Goal: Task Accomplishment & Management: Use online tool/utility

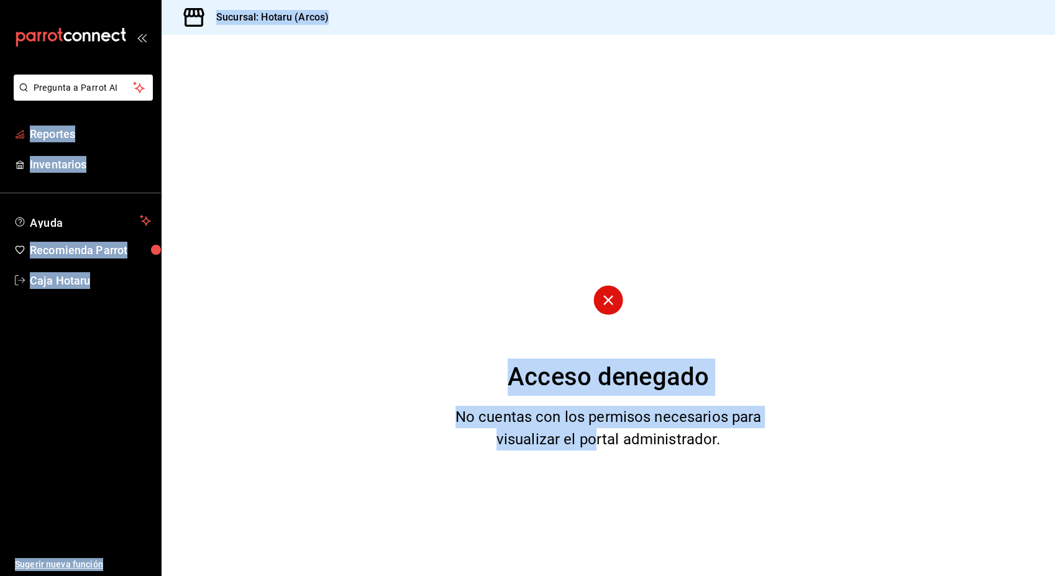
drag, startPoint x: 594, startPoint y: 441, endPoint x: 255, endPoint y: 231, distance: 398.1
click at [255, 231] on div "Acceso denegado No cuentas con los permisos necesarios para visualizar el porta…" at bounding box center [609, 305] width 894 height 541
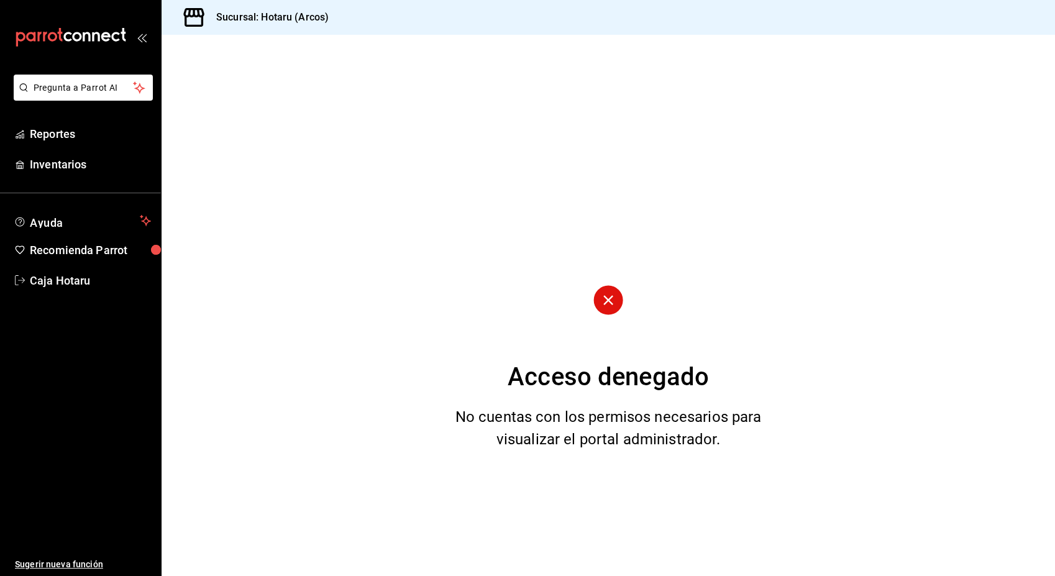
click at [527, 46] on div "Acceso denegado No cuentas con los permisos necesarios para visualizar el porta…" at bounding box center [609, 305] width 894 height 541
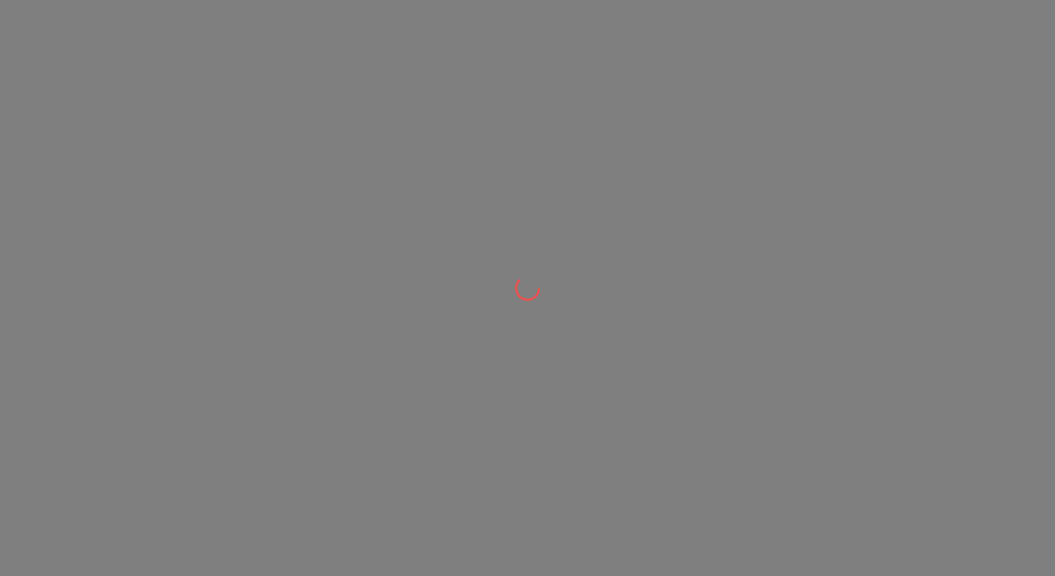
click at [889, 9] on div at bounding box center [527, 288] width 1055 height 576
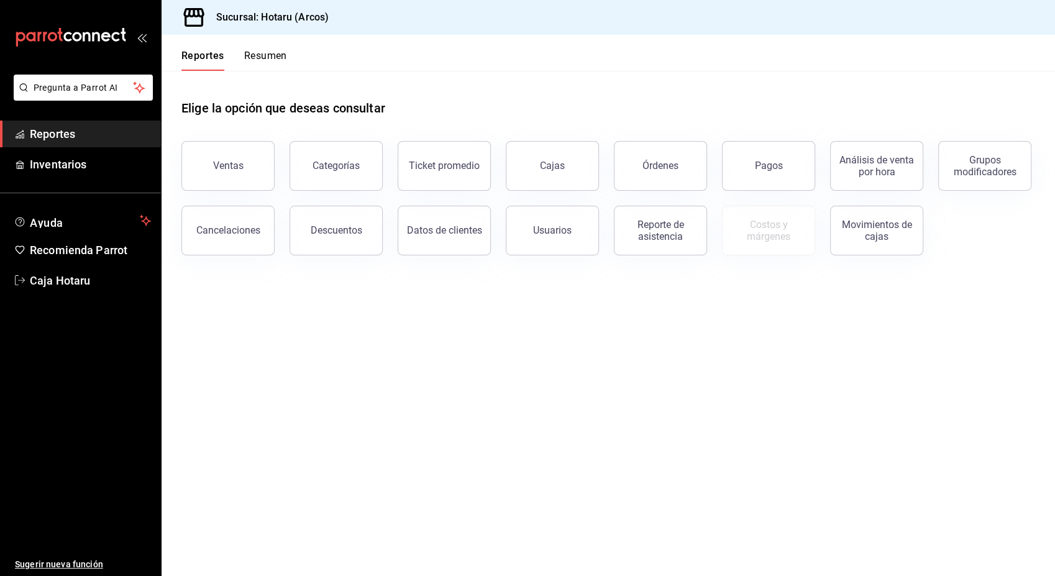
click at [70, 130] on span "Reportes" at bounding box center [90, 134] width 121 height 17
click at [65, 134] on span "Reportes" at bounding box center [90, 134] width 121 height 17
click at [735, 167] on button "Pagos" at bounding box center [768, 166] width 93 height 50
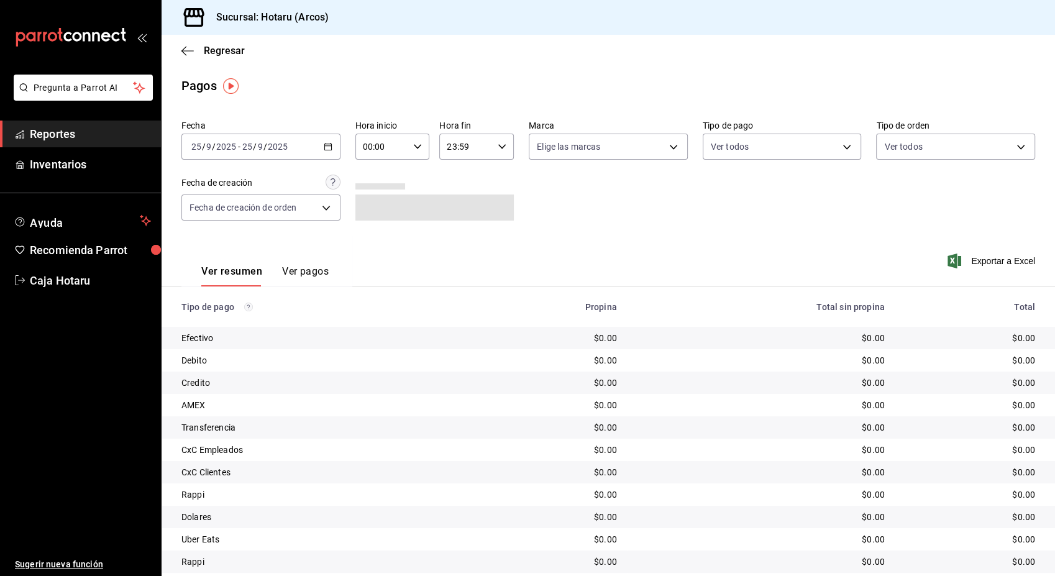
click at [326, 144] on \(Stroke\) "button" at bounding box center [327, 147] width 7 height 7
click at [231, 220] on li "Ayer" at bounding box center [240, 212] width 116 height 28
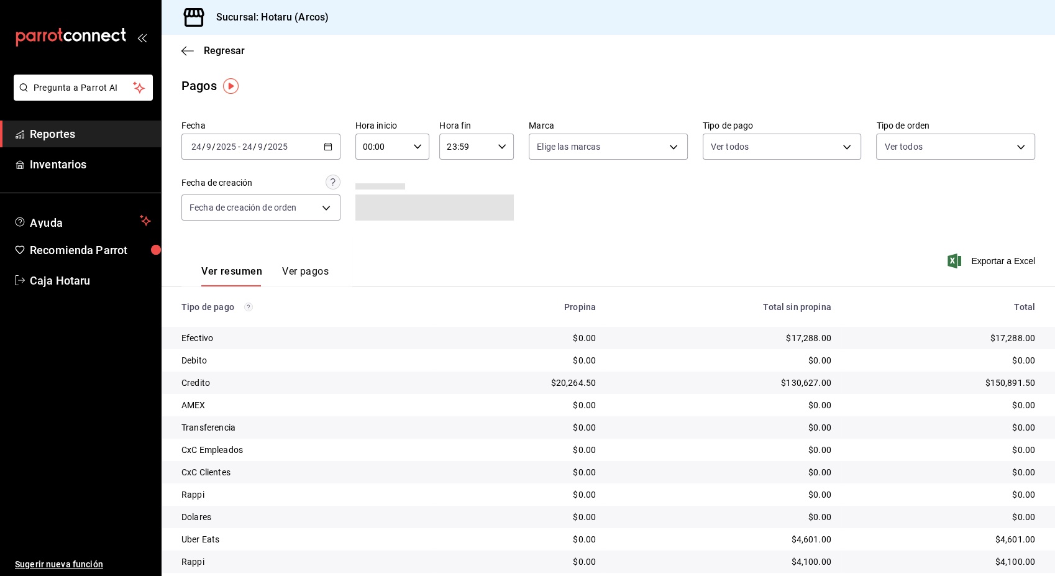
click at [83, 127] on span "Reportes" at bounding box center [90, 134] width 121 height 17
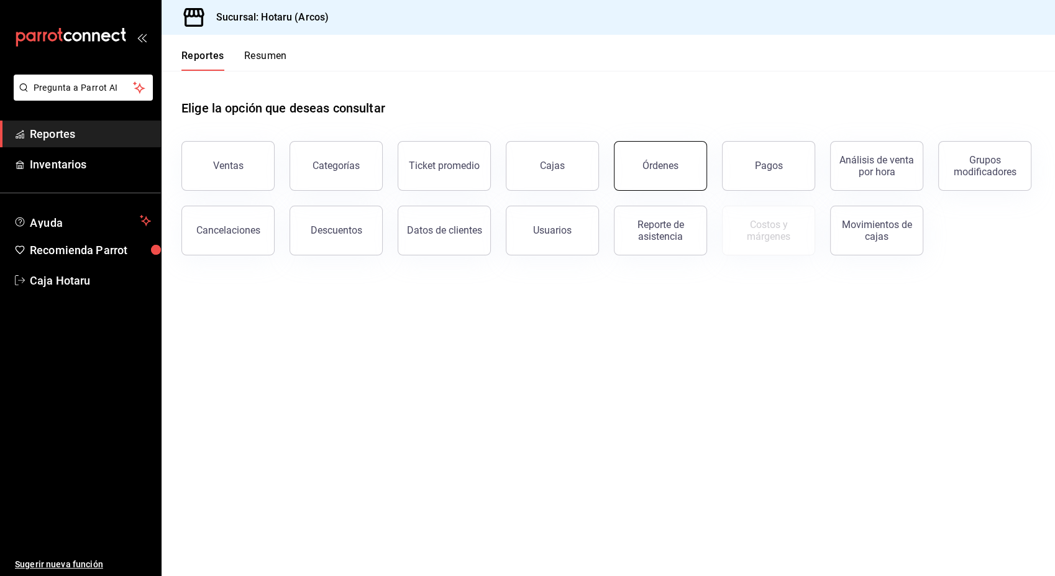
click at [661, 181] on button "Órdenes" at bounding box center [660, 166] width 93 height 50
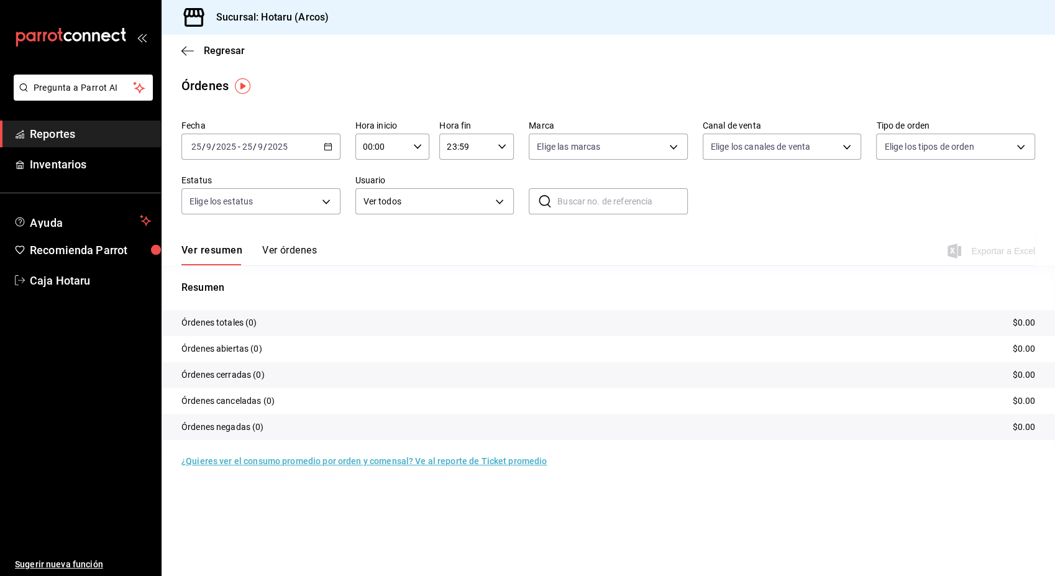
click at [329, 144] on icon "button" at bounding box center [328, 146] width 9 height 9
click at [214, 204] on li "Ayer" at bounding box center [240, 212] width 116 height 28
click at [1003, 247] on span "Exportar a Excel" at bounding box center [992, 251] width 85 height 15
click at [99, 141] on span "Reportes" at bounding box center [90, 134] width 121 height 17
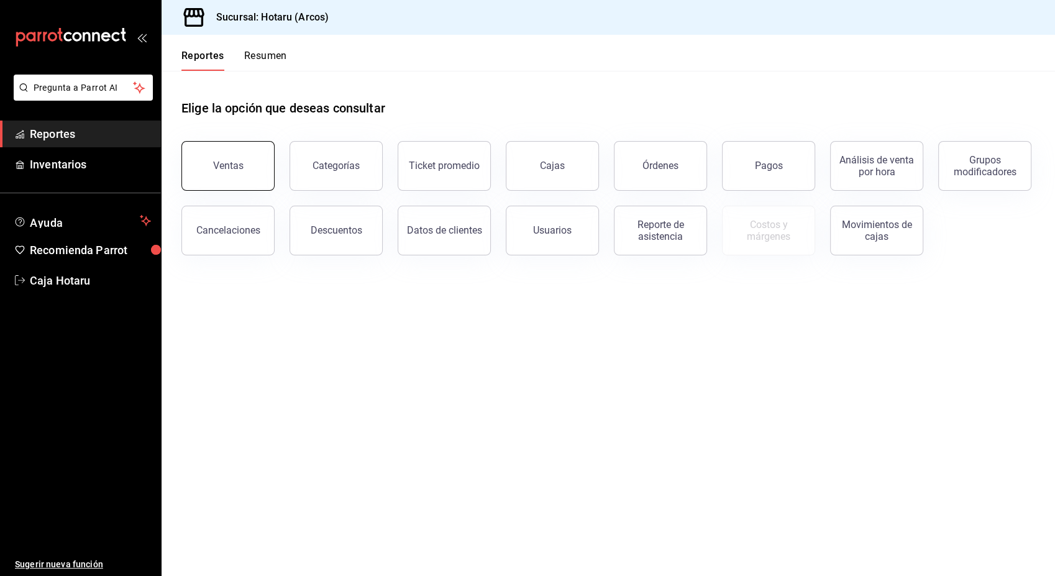
click at [237, 188] on div "Ventas" at bounding box center [221, 158] width 108 height 65
click at [241, 177] on button "Ventas" at bounding box center [227, 166] width 93 height 50
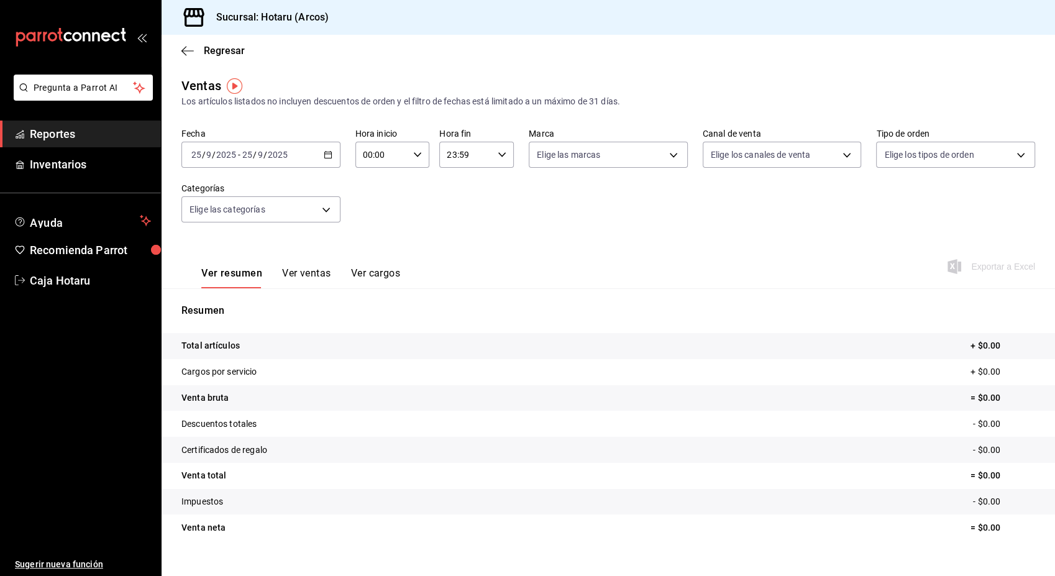
click at [326, 154] on \(Stroke\) "button" at bounding box center [327, 154] width 7 height 1
click at [246, 233] on li "Ayer" at bounding box center [240, 220] width 116 height 28
click at [991, 271] on span "Exportar a Excel" at bounding box center [992, 266] width 85 height 15
